Goal: Task Accomplishment & Management: Manage account settings

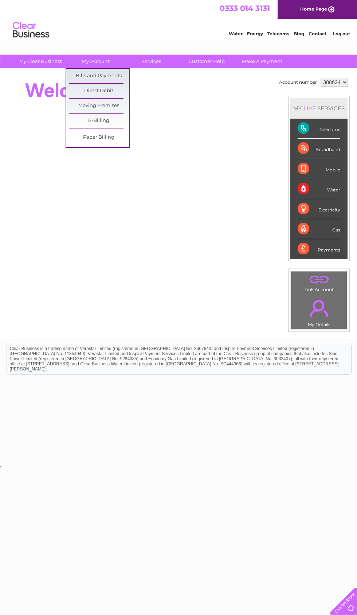
click at [108, 79] on link "Bills and Payments" at bounding box center [99, 76] width 60 height 15
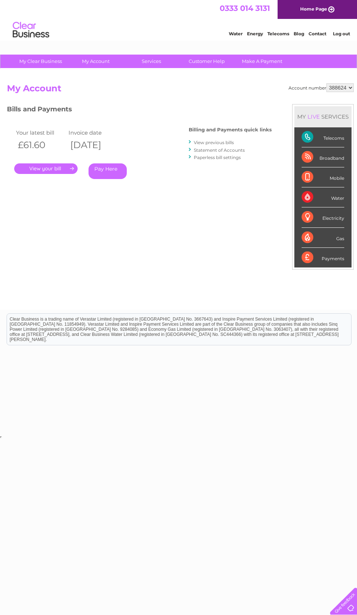
click at [50, 170] on link "." at bounding box center [45, 168] width 63 height 11
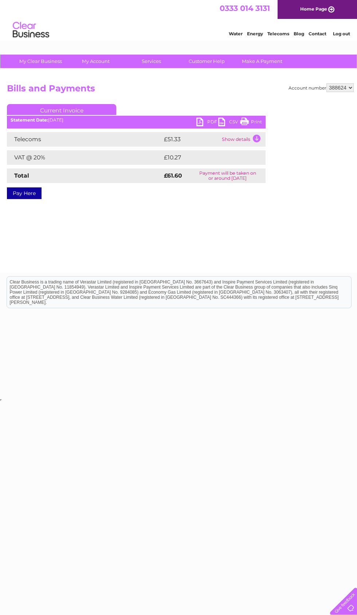
click at [204, 123] on link "PDF" at bounding box center [207, 123] width 22 height 11
